Goal: Task Accomplishment & Management: Complete application form

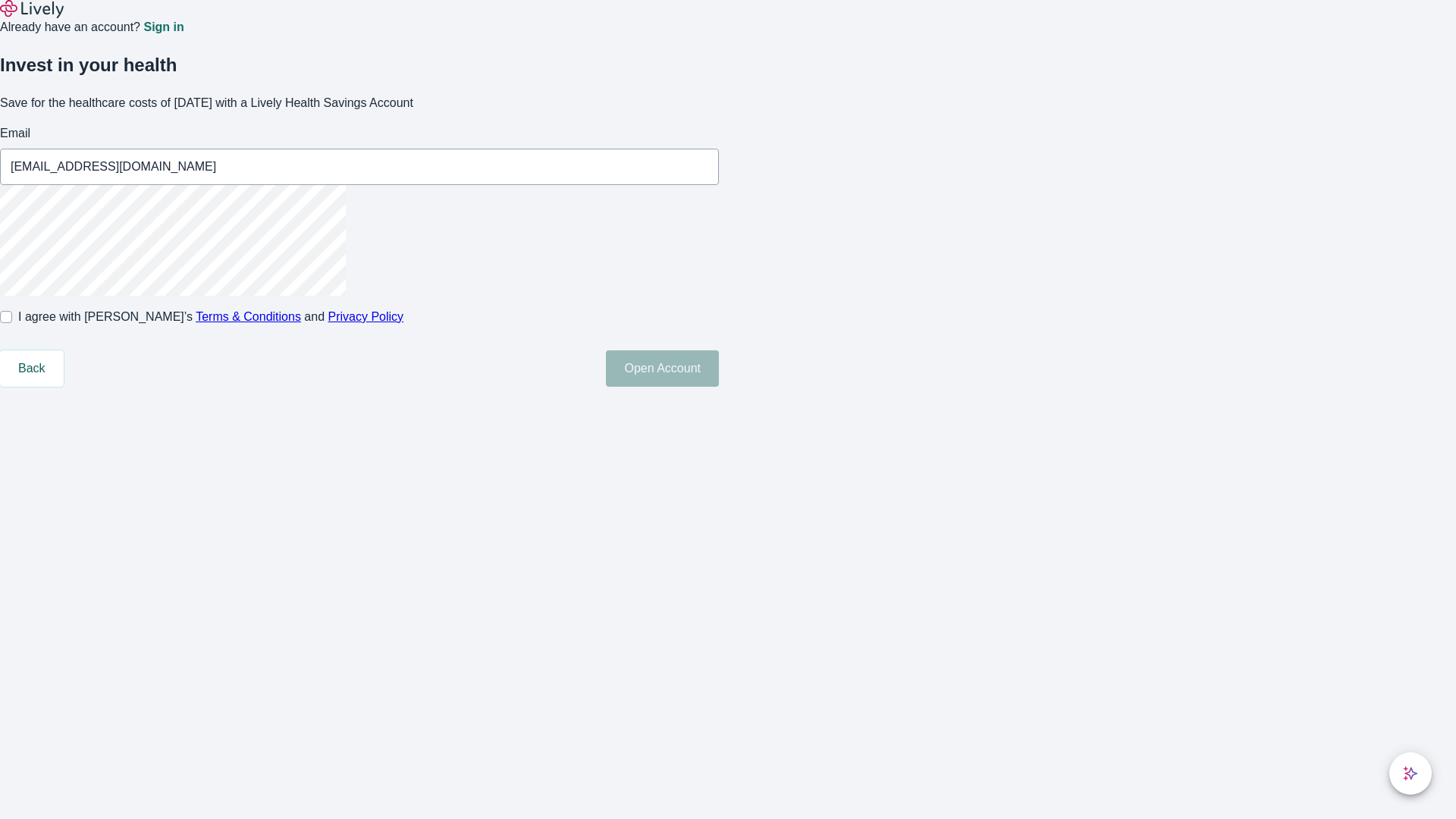
click at [12, 323] on input "I agree with Lively’s Terms & Conditions and Privacy Policy" at bounding box center [6, 316] width 12 height 12
checkbox input "true"
click at [719, 387] on button "Open Account" at bounding box center [662, 368] width 113 height 36
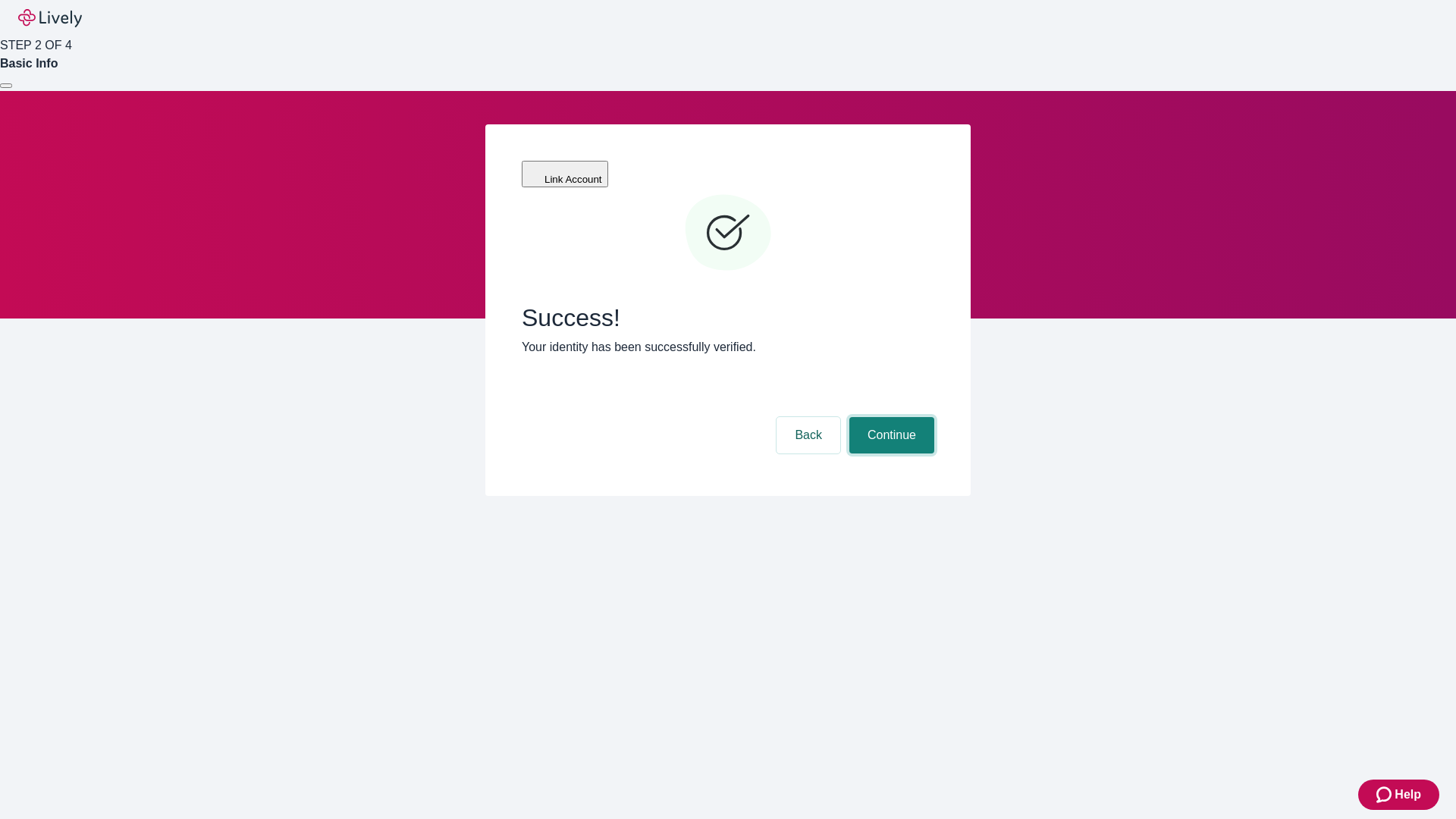
click at [890, 417] on button "Continue" at bounding box center [891, 435] width 85 height 36
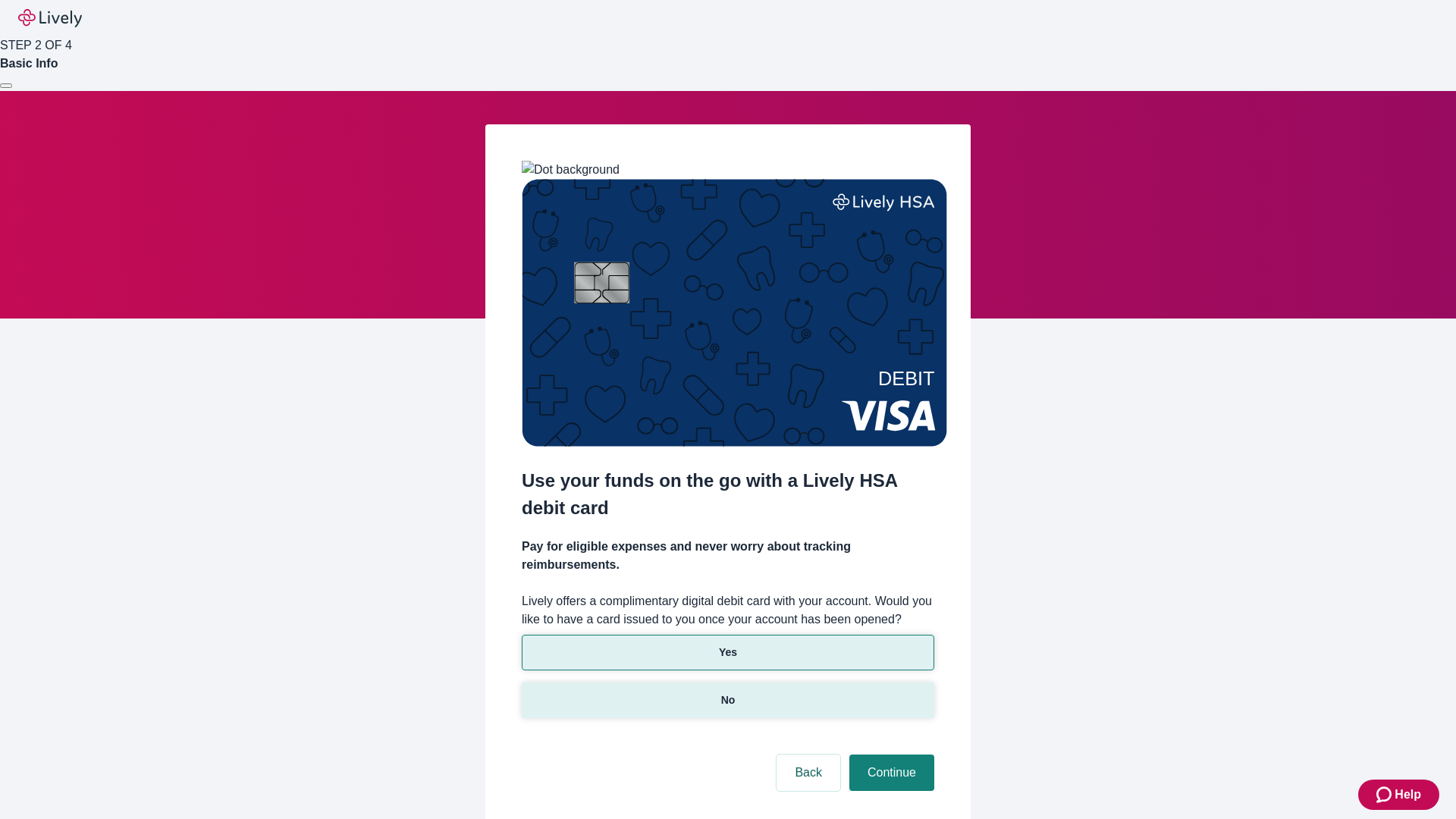
click at [727, 692] on p "No" at bounding box center [728, 700] width 15 height 16
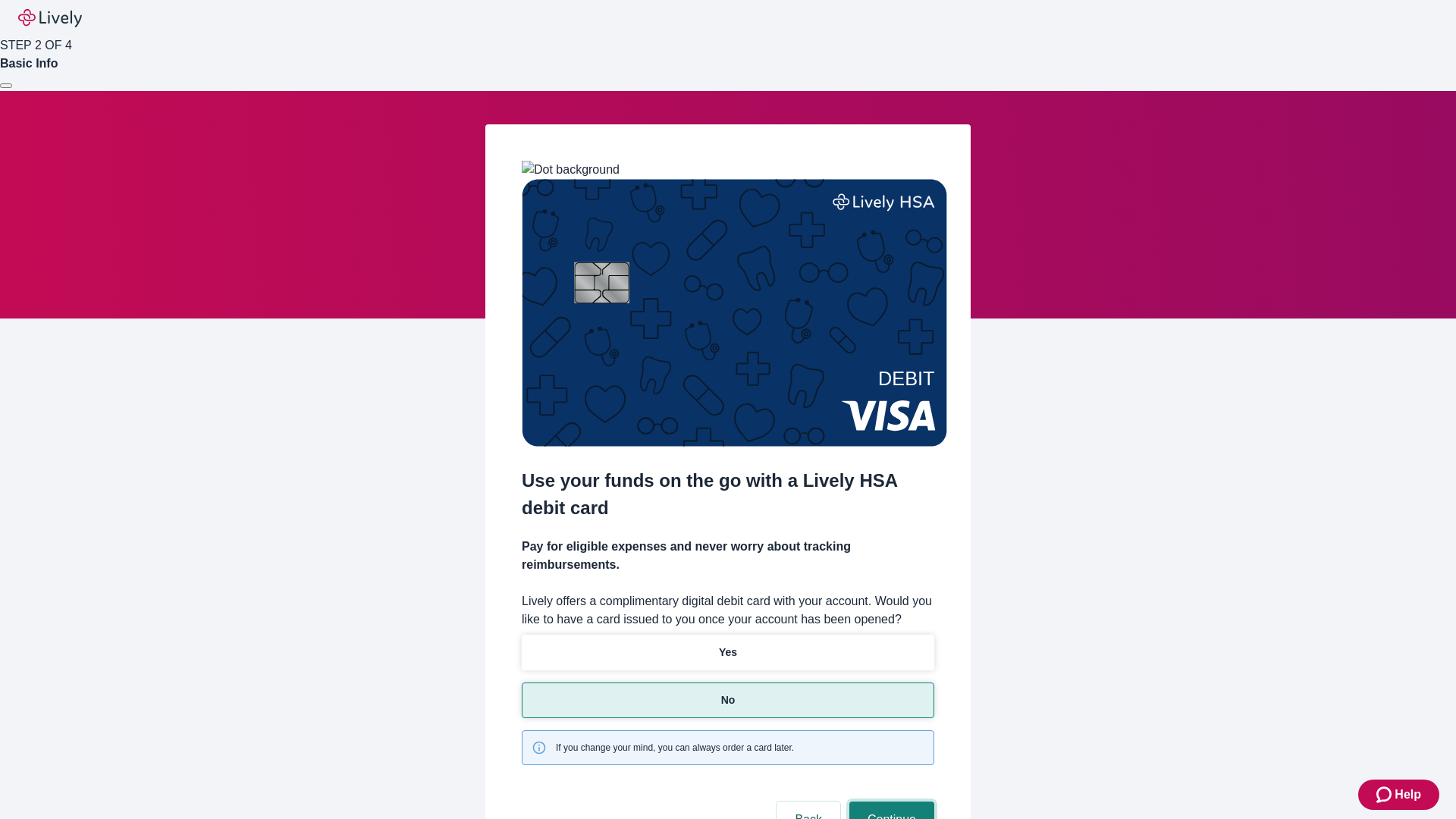
click at [890, 802] on button "Continue" at bounding box center [891, 820] width 85 height 36
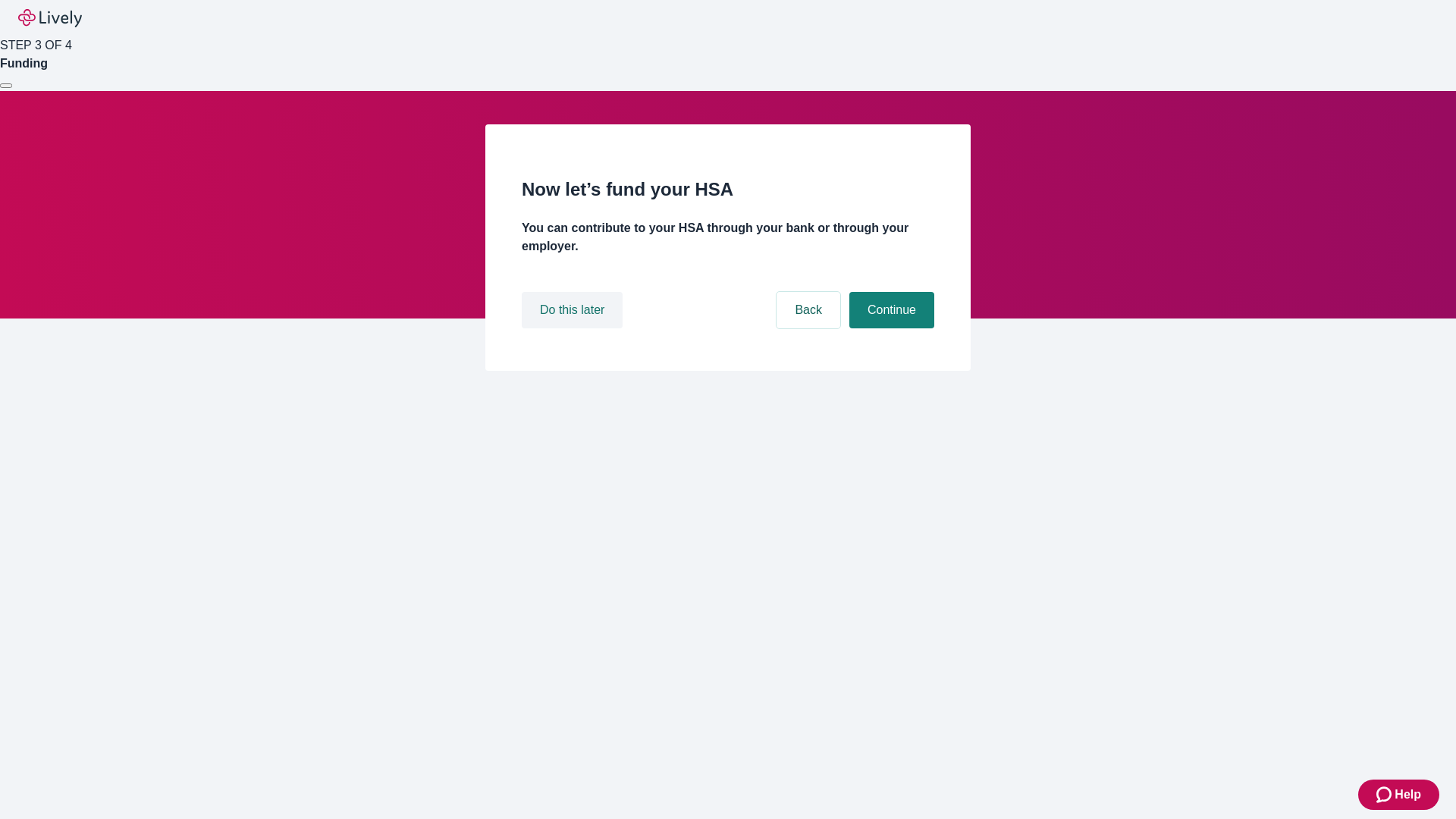
click at [574, 328] on button "Do this later" at bounding box center [572, 310] width 101 height 36
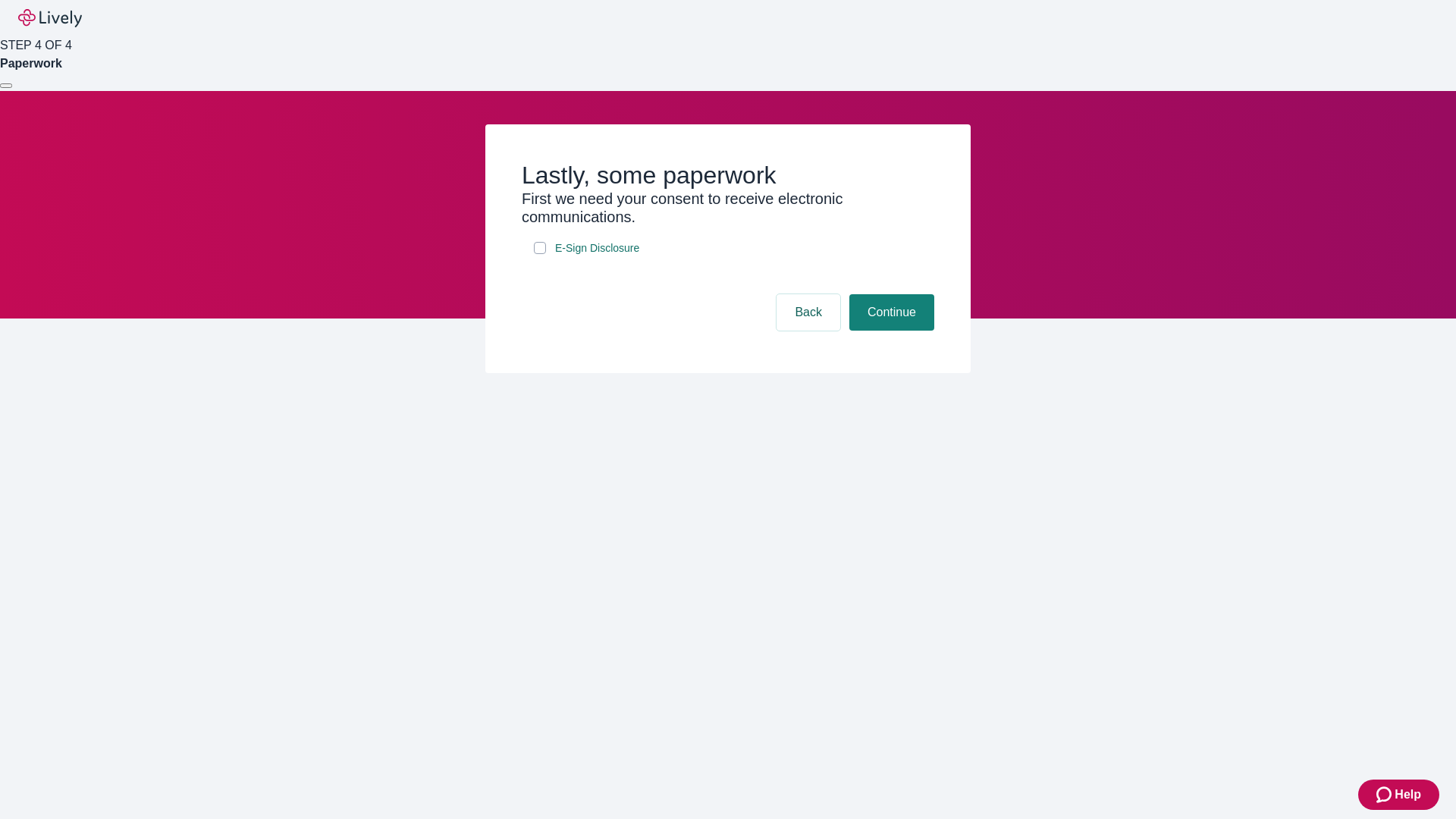
click at [540, 254] on input "E-Sign Disclosure" at bounding box center [540, 248] width 12 height 12
checkbox input "true"
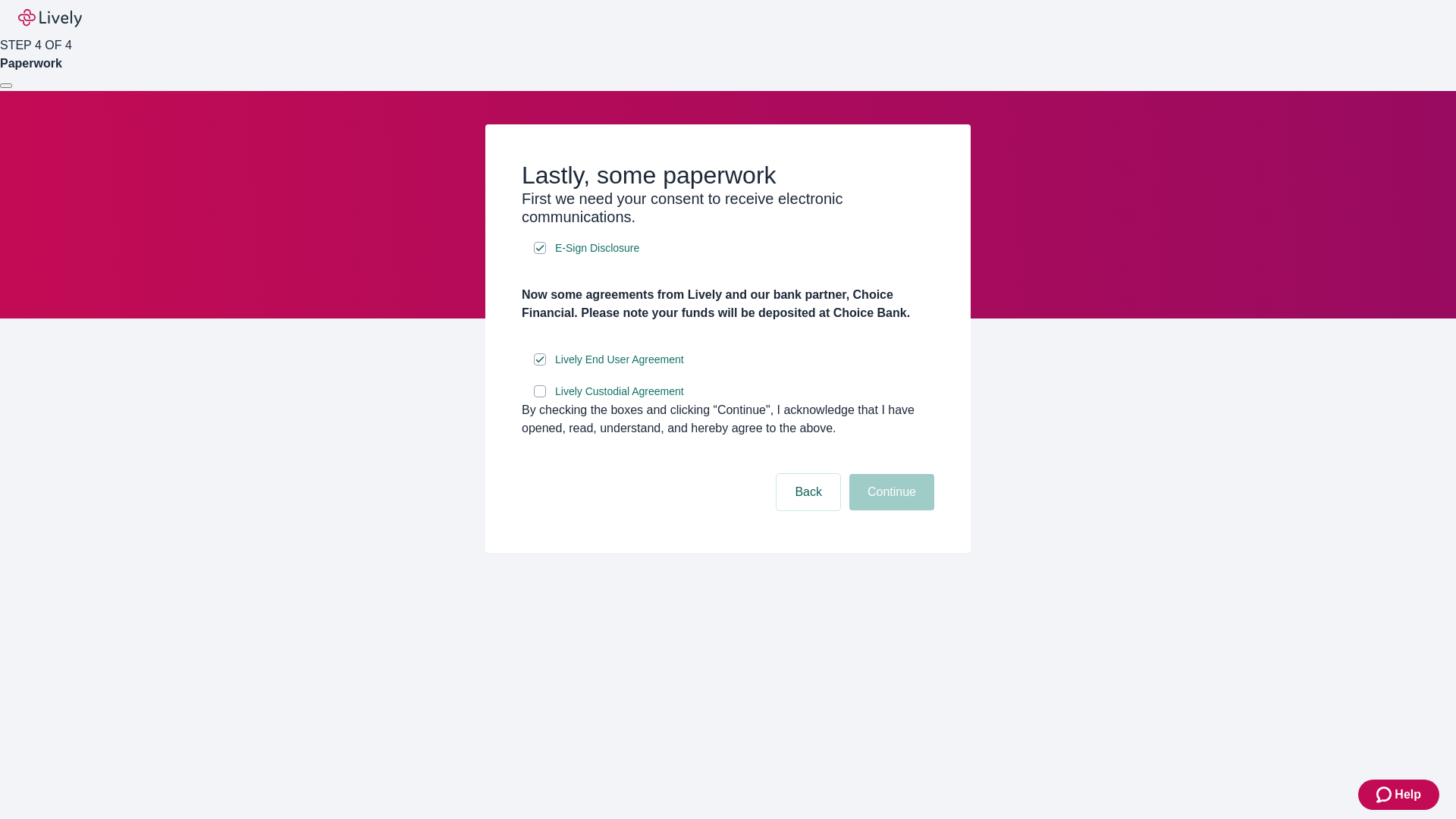
click at [540, 398] on input "Lively Custodial Agreement" at bounding box center [540, 391] width 12 height 12
checkbox input "true"
click at [890, 511] on button "Continue" at bounding box center [891, 491] width 85 height 36
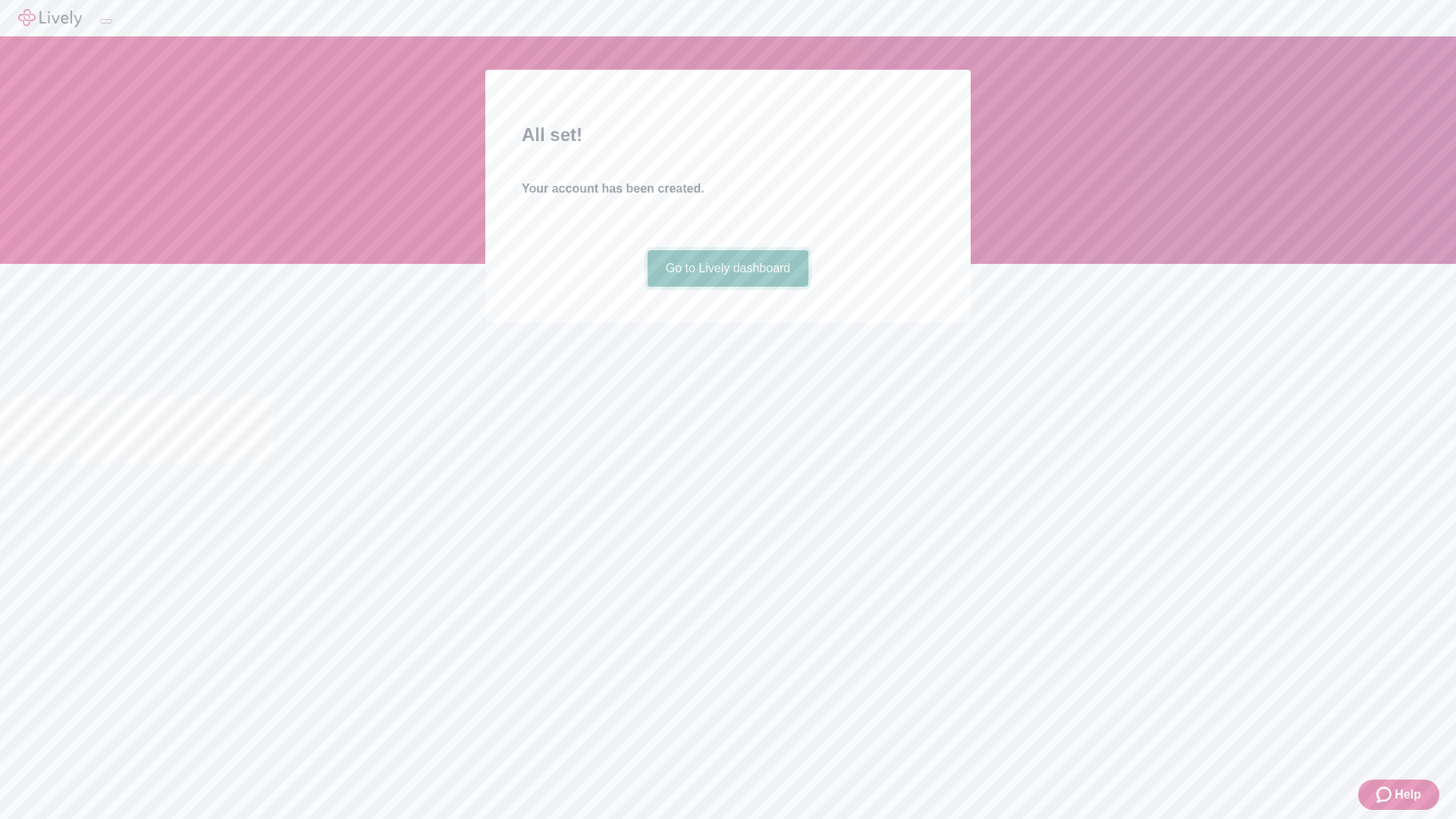
click at [727, 286] on link "Go to Lively dashboard" at bounding box center [728, 268] width 161 height 36
